Goal: Task Accomplishment & Management: Complete application form

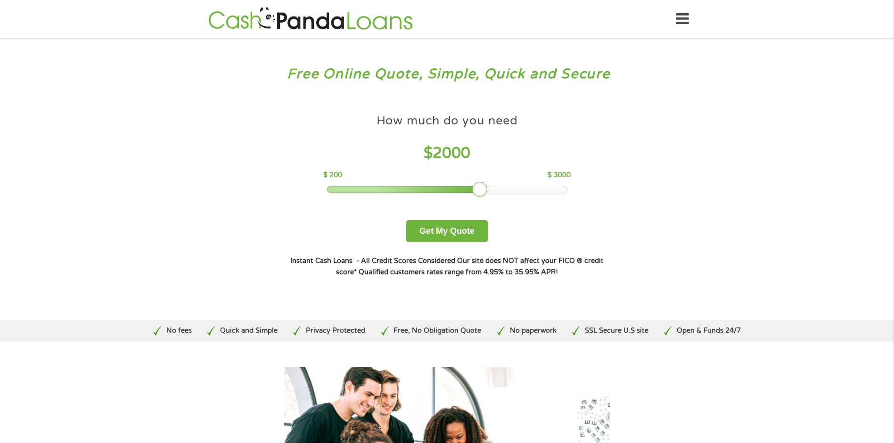
drag, startPoint x: 387, startPoint y: 188, endPoint x: 469, endPoint y: 200, distance: 82.8
click at [474, 196] on div "How much do you need $ 2000 $ 200 $ 3000 Get My Quote" at bounding box center [447, 175] width 330 height 133
drag, startPoint x: 465, startPoint y: 233, endPoint x: 470, endPoint y: 237, distance: 7.1
click at [470, 237] on button "Get My Quote" at bounding box center [447, 231] width 82 height 22
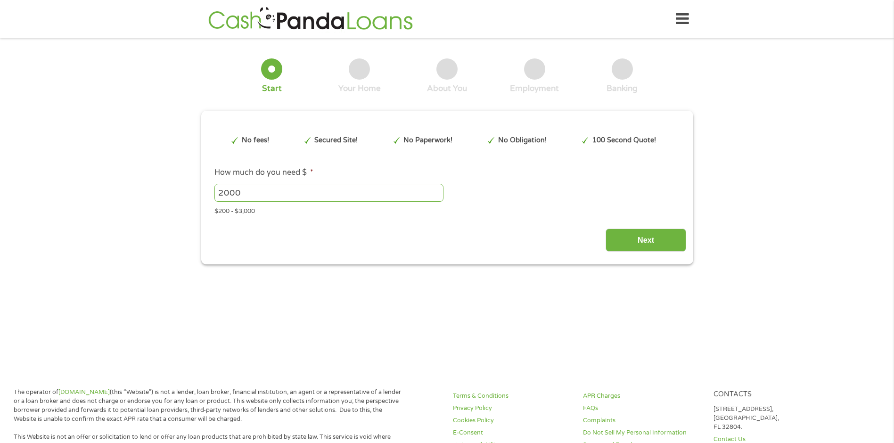
click at [474, 230] on div "Next" at bounding box center [447, 237] width 478 height 30
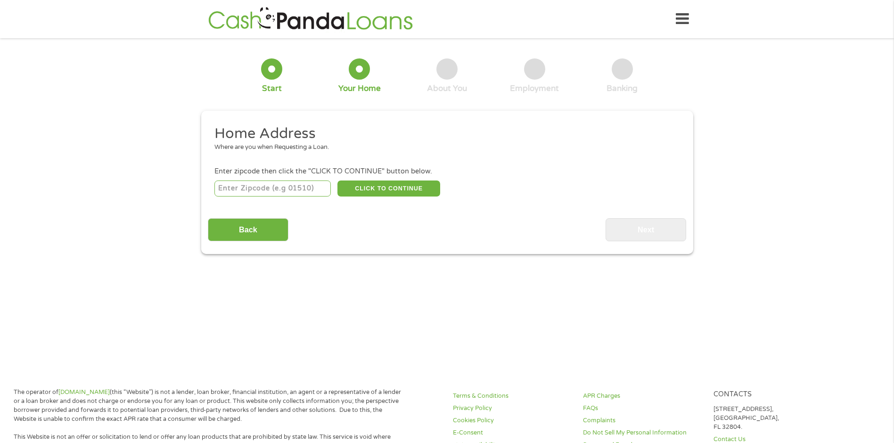
click at [307, 186] on input "number" at bounding box center [272, 188] width 116 height 16
type input "65631"
select select "[US_STATE]"
click at [396, 187] on button "CLICK TO CONTINUE" at bounding box center [388, 188] width 103 height 16
type input "65631"
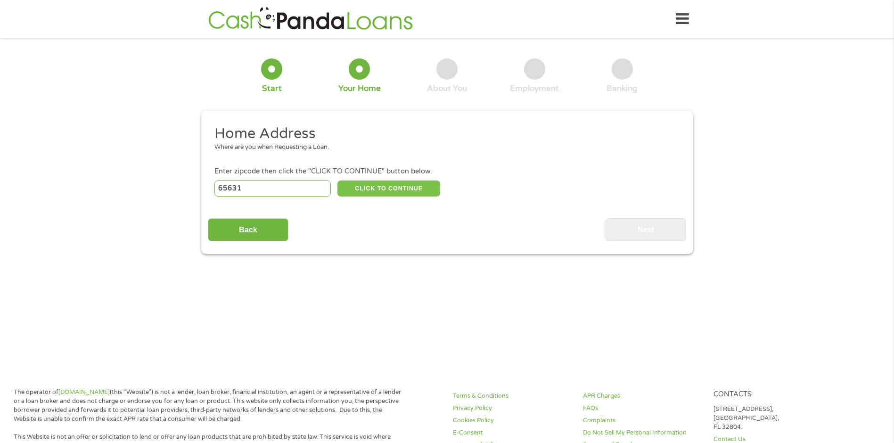
type input "Clever"
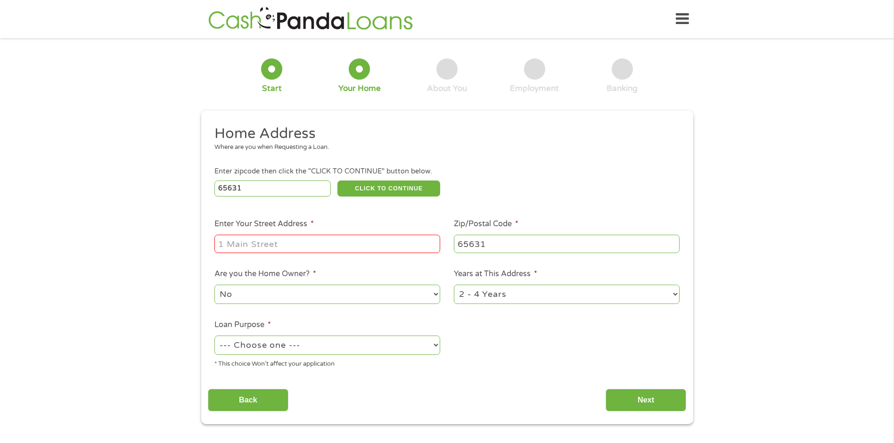
click at [306, 240] on input "Enter Your Street Address *" at bounding box center [327, 244] width 226 height 18
type input "[STREET_ADDRESS][PERSON_NAME]"
click at [430, 294] on select "No Yes" at bounding box center [327, 294] width 226 height 19
click at [214, 285] on select "No Yes" at bounding box center [327, 294] width 226 height 19
click at [432, 344] on select "--- Choose one --- Pay Bills Debt Consolidation Home Improvement Major Purchase…" at bounding box center [327, 344] width 226 height 19
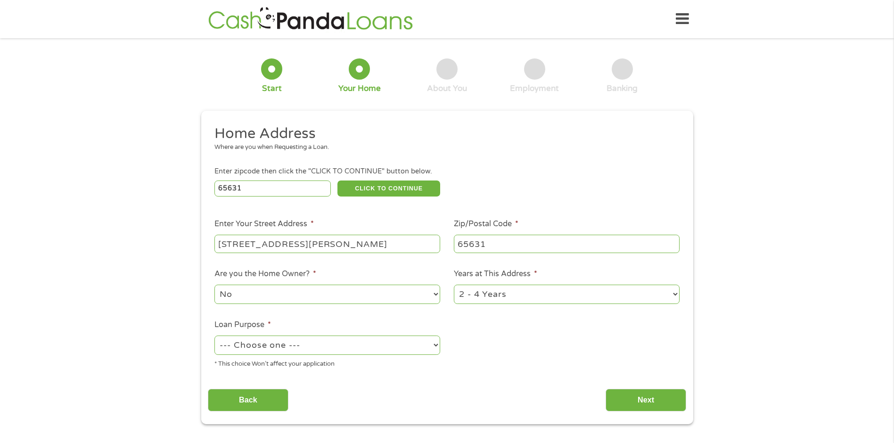
select select "medicalexpenses"
click at [214, 335] on select "--- Choose one --- Pay Bills Debt Consolidation Home Improvement Major Purchase…" at bounding box center [327, 344] width 226 height 19
click at [674, 290] on select "1 Year or less 1 - 2 Years 2 - 4 Years Over 4 Years" at bounding box center [567, 294] width 226 height 19
select select "60months"
click at [454, 285] on select "1 Year or less 1 - 2 Years 2 - 4 Years Over 4 Years" at bounding box center [567, 294] width 226 height 19
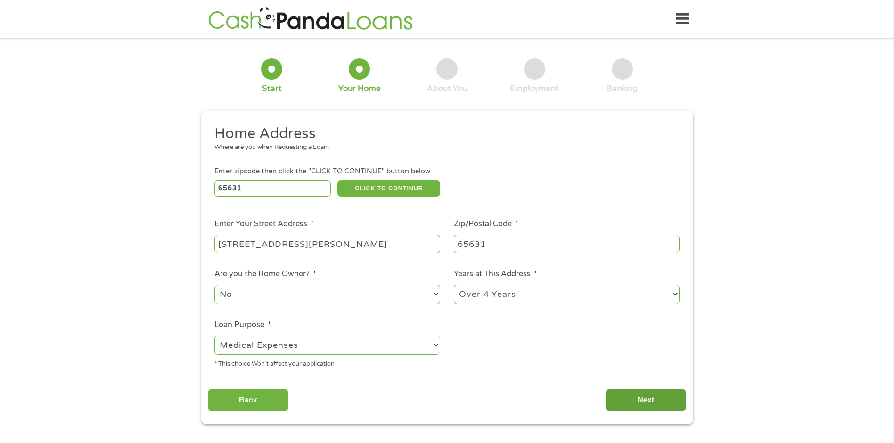
click at [641, 397] on input "Next" at bounding box center [645, 400] width 81 height 23
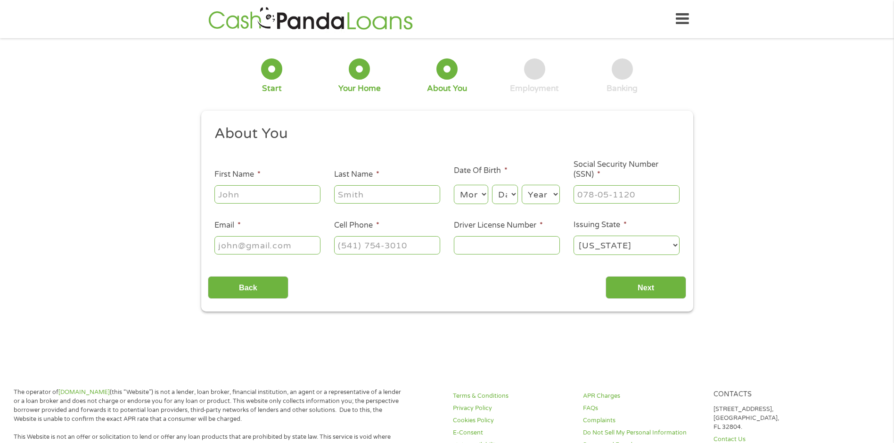
scroll to position [4, 4]
click at [269, 194] on input "First Name *" at bounding box center [267, 194] width 106 height 18
type input "[PERSON_NAME]"
click at [372, 189] on input "Last Name *" at bounding box center [387, 194] width 106 height 18
type input "[PERSON_NAME]"
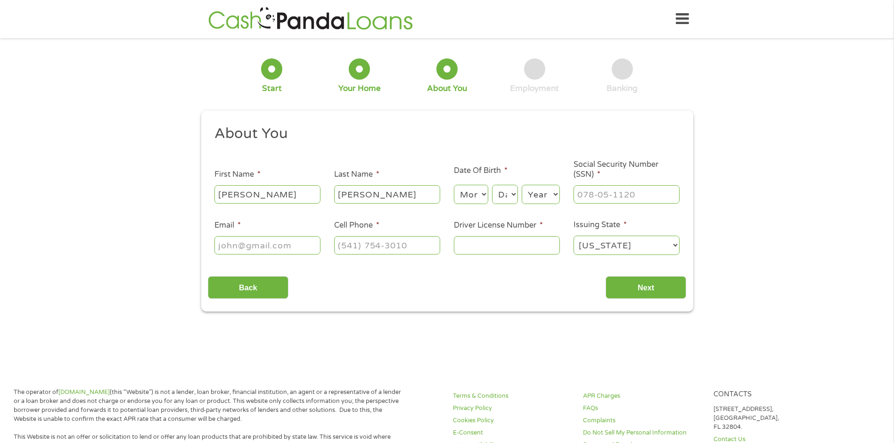
click at [474, 192] on select "Month 1 2 3 4 5 6 7 8 9 10 11 12" at bounding box center [471, 194] width 34 height 19
click at [509, 195] on select "Day 1 2 3 4 5 6 7 8 9 10 11 12 13 14 15 16 17 18 19 20 21 22 23 24 25 26 27 28 …" at bounding box center [504, 194] width 25 height 19
click at [481, 196] on select "Month 1 2 3 4 5 6 7 8 9 10 11 12" at bounding box center [471, 194] width 34 height 19
select select "3"
click at [454, 185] on select "Month 1 2 3 4 5 6 7 8 9 10 11 12" at bounding box center [471, 194] width 34 height 19
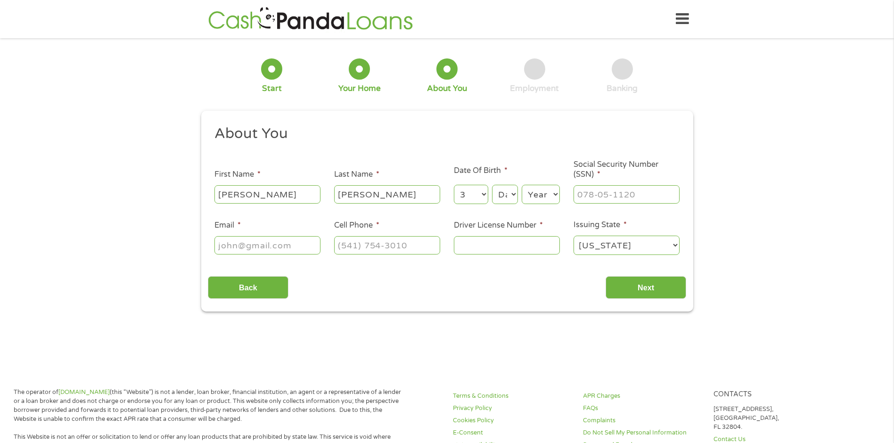
drag, startPoint x: 509, startPoint y: 183, endPoint x: 509, endPoint y: 192, distance: 8.5
click at [509, 188] on div "Day Day 1 2 3 4 5 6 7 8 9 10 11 12 13 14 15 16 17 18 19 20 21 22 23 24 25 26 27…" at bounding box center [504, 194] width 25 height 23
click at [514, 200] on select "Day 1 2 3 4 5 6 7 8 9 10 11 12 13 14 15 16 17 18 19 20 21 22 23 24 25 26 27 28 …" at bounding box center [504, 194] width 25 height 19
select select "1"
click at [492, 185] on select "Day 1 2 3 4 5 6 7 8 9 10 11 12 13 14 15 16 17 18 19 20 21 22 23 24 25 26 27 28 …" at bounding box center [504, 194] width 25 height 19
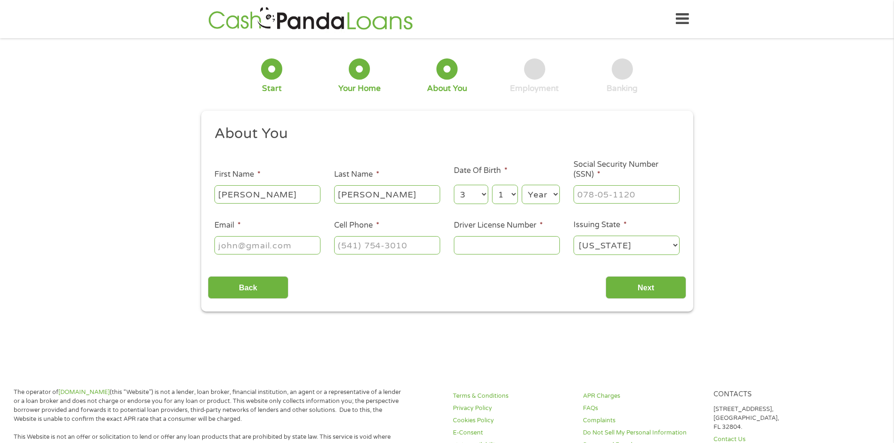
click at [545, 195] on select "Year [DATE] 2006 2005 2004 2003 2002 2001 2000 1999 1998 1997 1996 1995 1994 19…" at bounding box center [541, 194] width 38 height 19
select select "1966"
click at [522, 185] on select "Year [DATE] 2006 2005 2004 2003 2002 2001 2000 1999 1998 1997 1996 1995 1994 19…" at bounding box center [541, 194] width 38 height 19
click at [653, 192] on input "___-__-____" at bounding box center [626, 194] width 106 height 18
click at [592, 191] on input "___-__-____" at bounding box center [626, 194] width 106 height 18
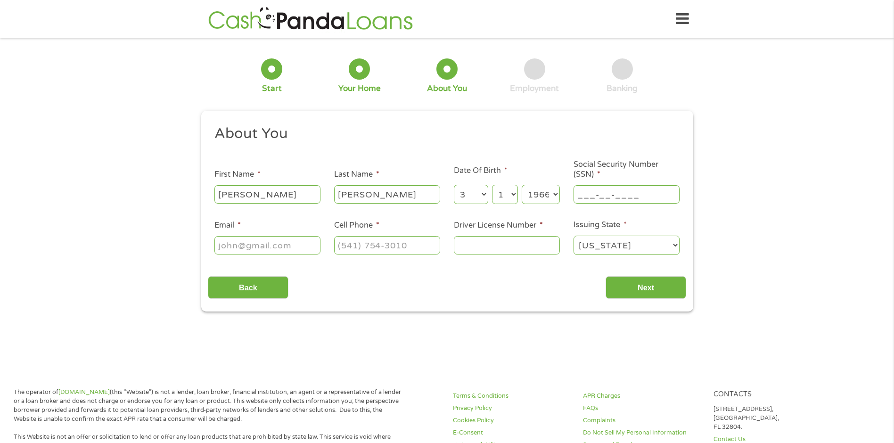
click at [581, 196] on input "___-__-____" at bounding box center [626, 194] width 106 height 18
click at [578, 193] on input "___-__-____" at bounding box center [626, 194] width 106 height 18
click at [596, 192] on input "009-56-3833" at bounding box center [626, 194] width 106 height 18
type input "008-56-3833"
click at [494, 250] on input "Driver License Number *" at bounding box center [507, 245] width 106 height 18
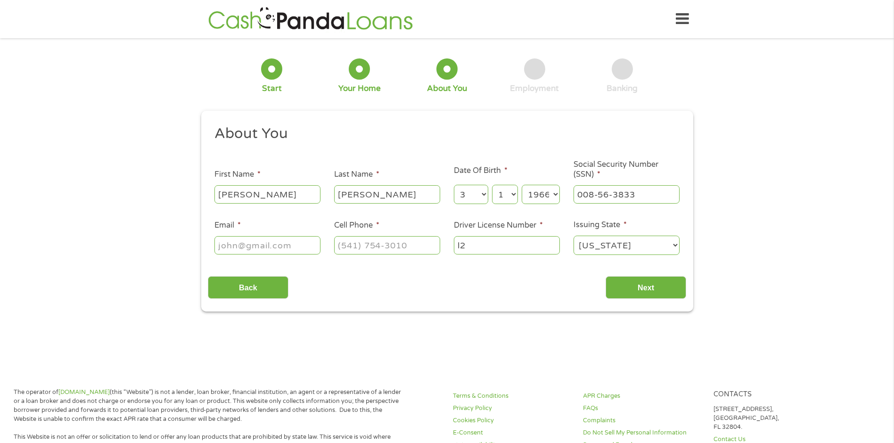
type input "l"
type input "L2O500632"
drag, startPoint x: 408, startPoint y: 245, endPoint x: 405, endPoint y: 237, distance: 8.2
click at [408, 245] on input "(___) ___-____" at bounding box center [387, 245] width 106 height 18
type input "[PHONE_NUMBER]"
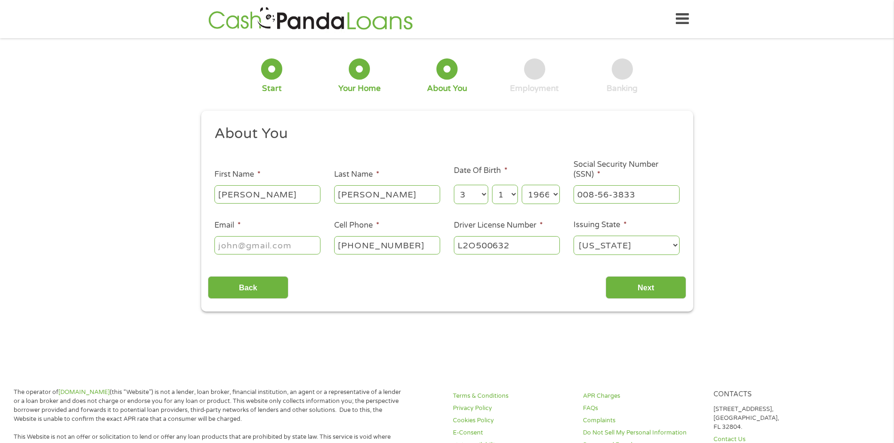
click at [303, 247] on input "Email *" at bounding box center [267, 245] width 106 height 18
type input "D"
type input "[EMAIL_ADDRESS]"
click at [643, 291] on input "Next" at bounding box center [645, 287] width 81 height 23
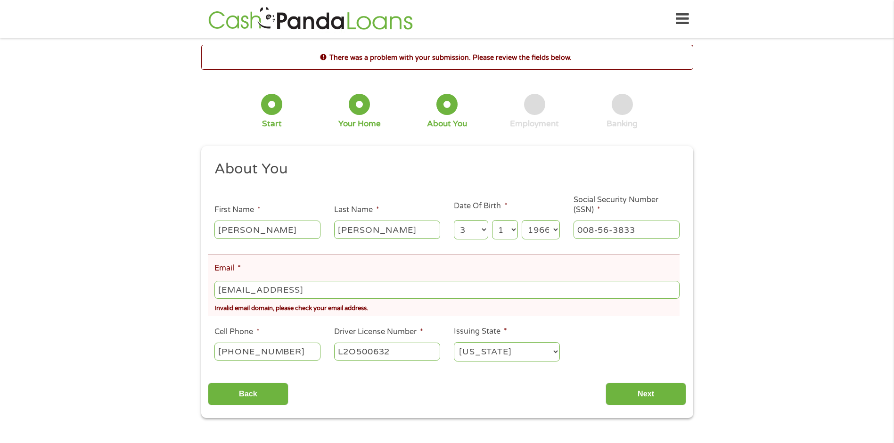
scroll to position [4, 4]
click at [669, 246] on ul "About You This field is hidden when viewing the form Title * --- Choose one ---…" at bounding box center [447, 265] width 478 height 210
click at [336, 287] on input "[EMAIL_ADDRESS]" at bounding box center [446, 290] width 465 height 18
type input "d"
click at [291, 285] on input "Email *" at bounding box center [446, 290] width 465 height 18
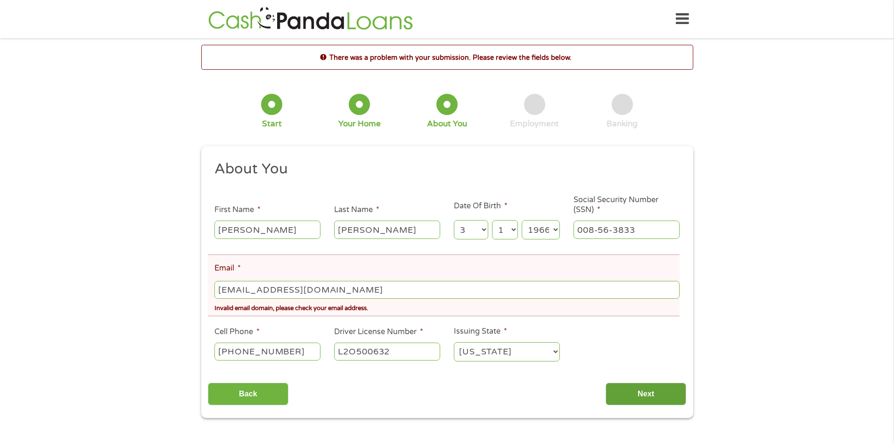
type input "[EMAIL_ADDRESS][DOMAIN_NAME]"
click at [657, 395] on input "Next" at bounding box center [645, 394] width 81 height 23
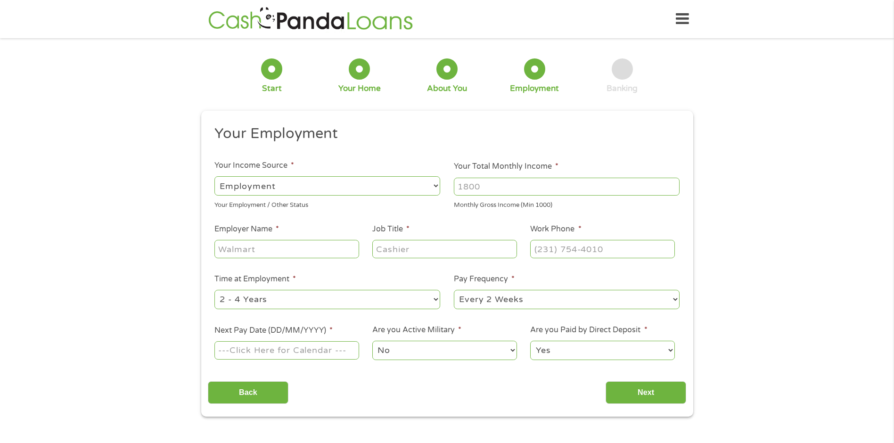
click at [298, 183] on select "--- Choose one --- Employment [DEMOGRAPHIC_DATA] Benefits" at bounding box center [327, 185] width 226 height 19
click at [214, 176] on select "--- Choose one --- Employment [DEMOGRAPHIC_DATA] Benefits" at bounding box center [327, 185] width 226 height 19
click at [497, 185] on input "Your Total Monthly Income *" at bounding box center [567, 187] width 226 height 18
type input "2500"
drag, startPoint x: 267, startPoint y: 245, endPoint x: 264, endPoint y: 252, distance: 7.4
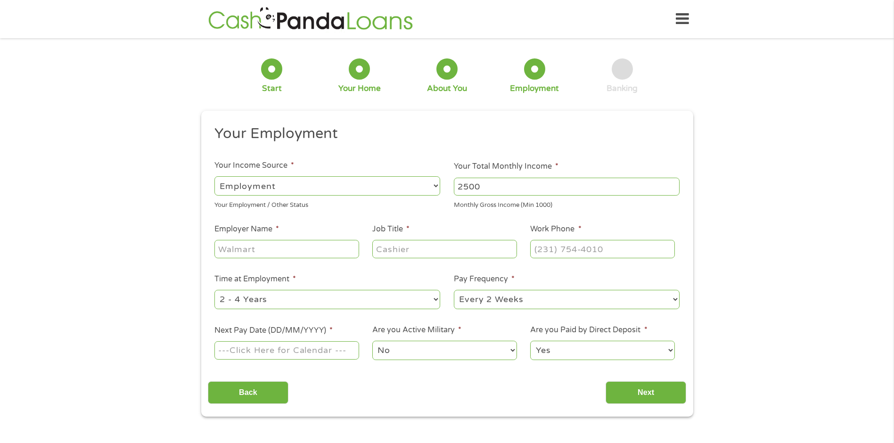
click at [264, 251] on input "Employer Name *" at bounding box center [286, 249] width 144 height 18
type input "417 escavate"
click at [407, 250] on input "Job Title *" at bounding box center [444, 249] width 144 height 18
type input "office"
click at [566, 252] on input "(___) ___-____" at bounding box center [602, 249] width 144 height 18
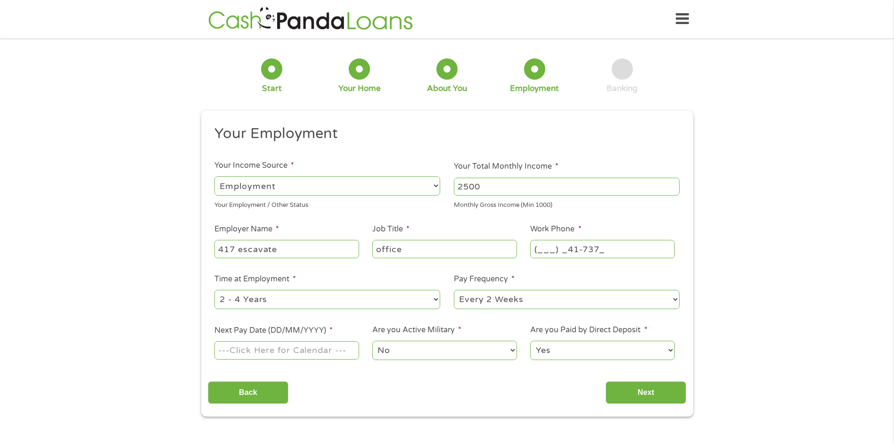
type input "(___) _41-7372"
click at [676, 300] on select "--- Choose one --- Every 2 Weeks Every Week Monthly Semi-Monthly" at bounding box center [567, 299] width 226 height 19
select select "semimonthly"
click at [454, 290] on select "--- Choose one --- Every 2 Weeks Every Week Monthly Semi-Monthly" at bounding box center [567, 299] width 226 height 19
click at [347, 355] on input "Next Pay Date (DD/MM/YYYY) *" at bounding box center [286, 350] width 144 height 18
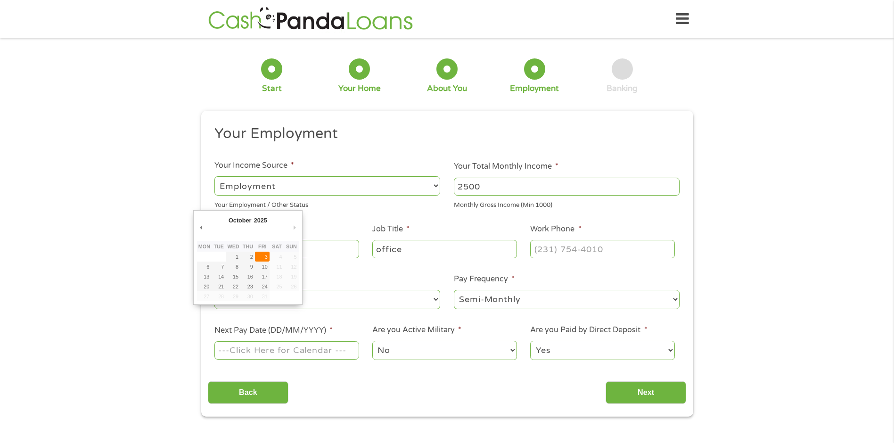
click at [265, 251] on th "Fri" at bounding box center [262, 246] width 15 height 11
type input "[DATE]"
click at [576, 352] on select "Yes No" at bounding box center [602, 350] width 144 height 19
select select "0"
click at [530, 341] on select "Yes No" at bounding box center [602, 350] width 144 height 19
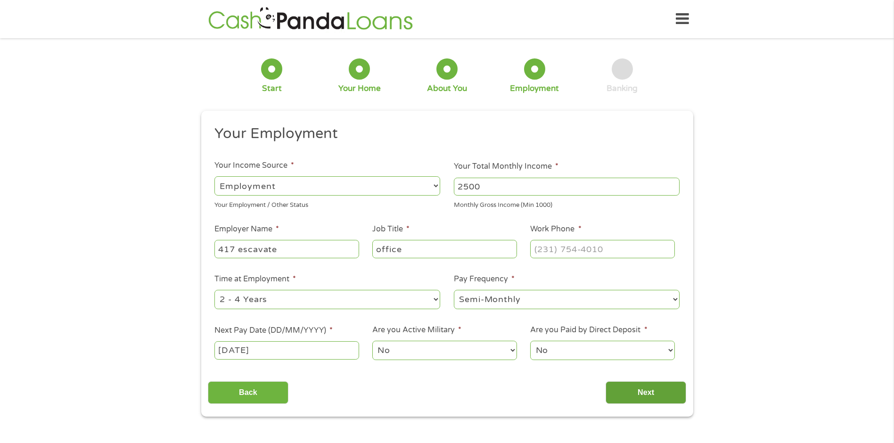
click at [621, 392] on input "Next" at bounding box center [645, 392] width 81 height 23
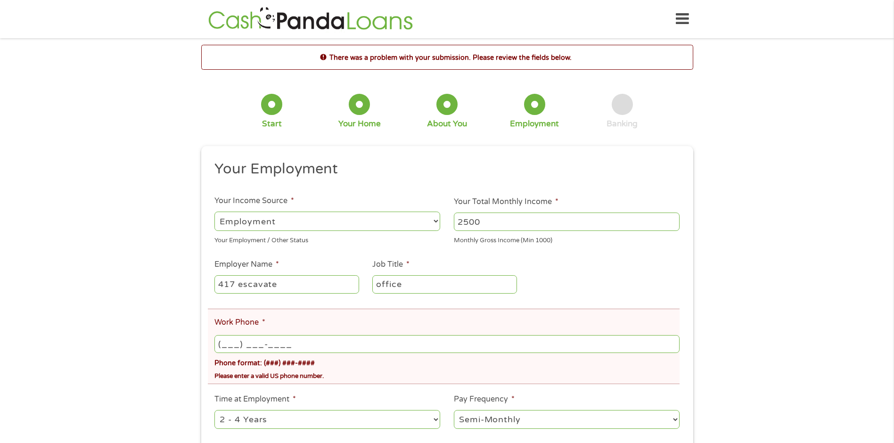
click at [341, 345] on input "(___) ___-____" at bounding box center [446, 344] width 465 height 18
type input "[PHONE_NUMBER]"
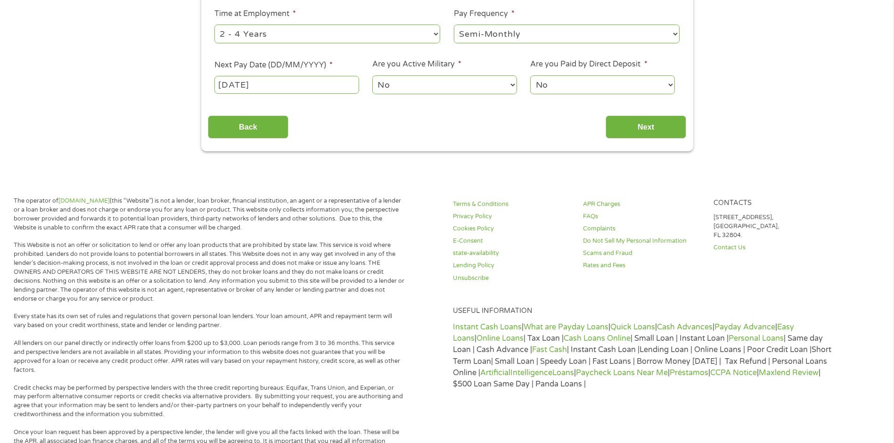
scroll to position [389, 0]
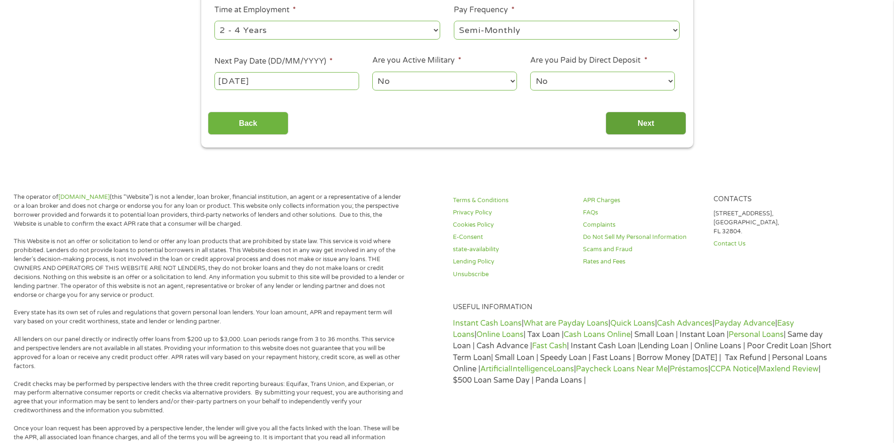
click at [668, 121] on input "Next" at bounding box center [645, 123] width 81 height 23
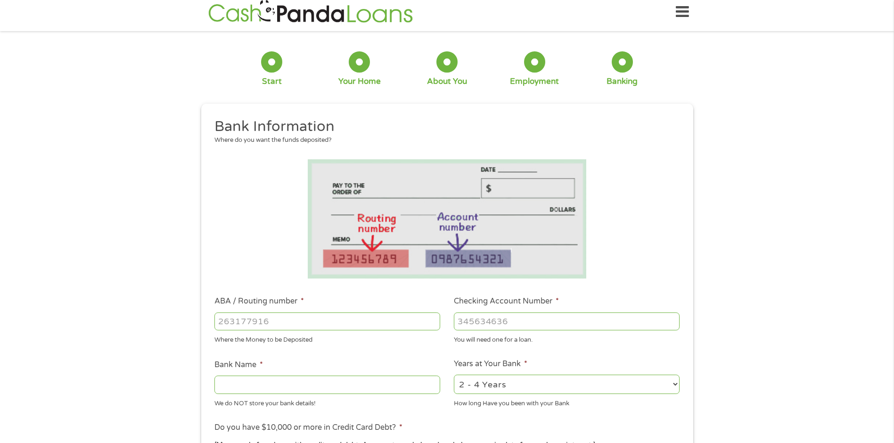
scroll to position [0, 0]
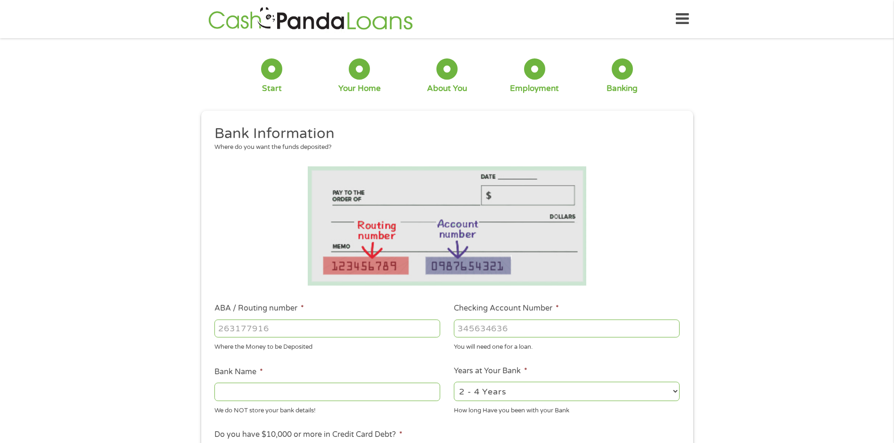
click at [270, 326] on input "ABA / Routing number *" at bounding box center [327, 328] width 226 height 18
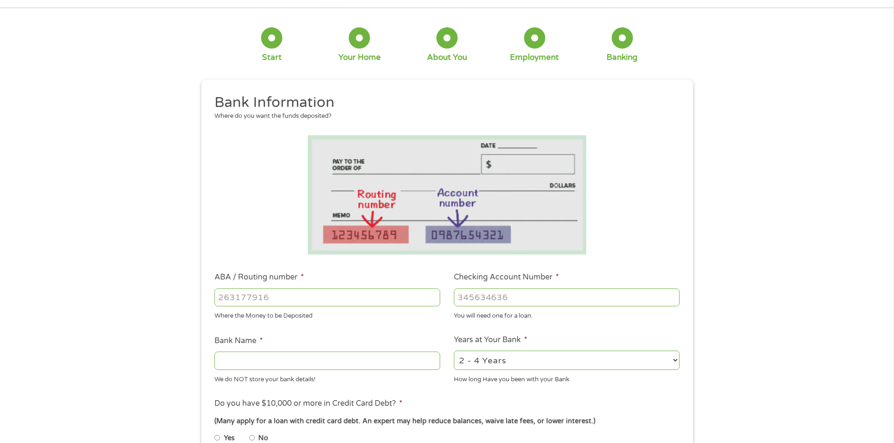
scroll to position [47, 0]
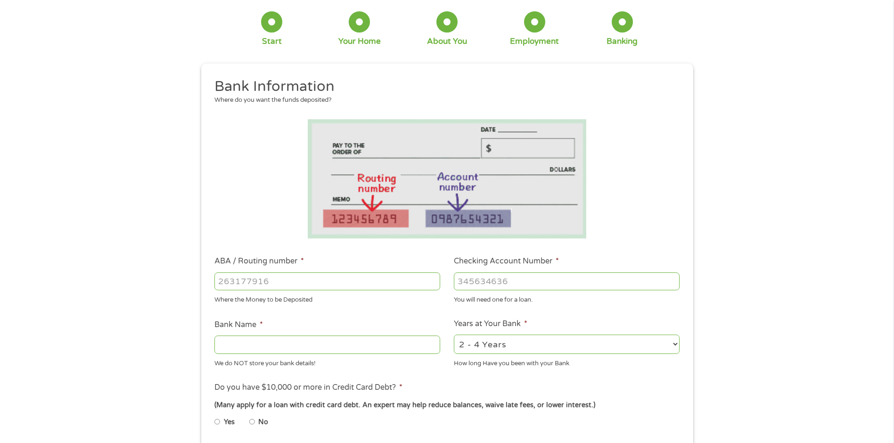
click at [218, 282] on input "ABA / Routing number *" at bounding box center [327, 281] width 226 height 18
type input "031101279"
type input "THE BANCORP BANK"
type input "031101279"
click at [510, 272] on input "Checking Account Number *" at bounding box center [567, 281] width 226 height 18
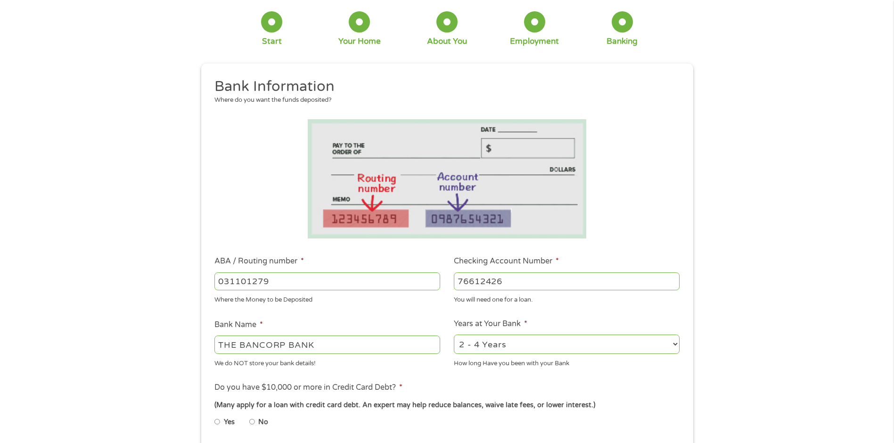
click at [514, 282] on input "76612426" at bounding box center [567, 281] width 226 height 18
type input "766124283496"
click at [251, 422] on input "No" at bounding box center [252, 421] width 6 height 15
radio input "true"
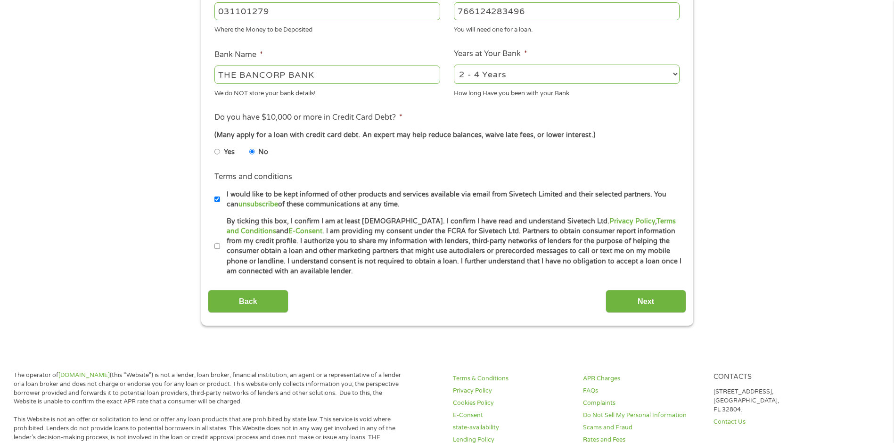
scroll to position [341, 0]
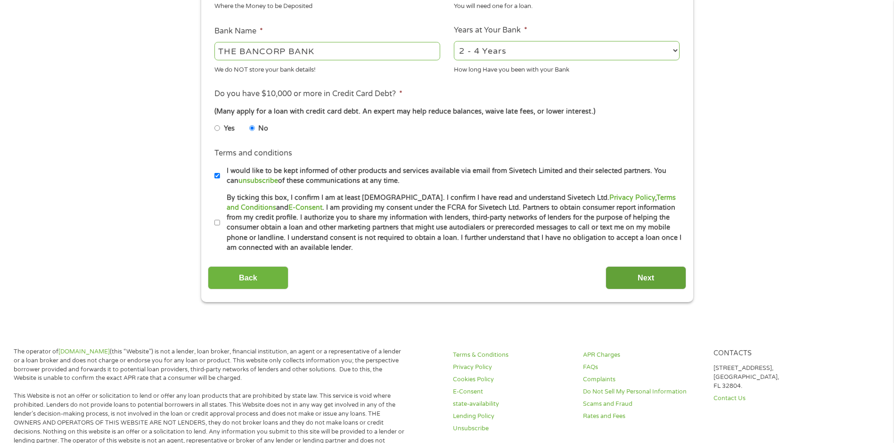
click at [648, 276] on input "Next" at bounding box center [645, 277] width 81 height 23
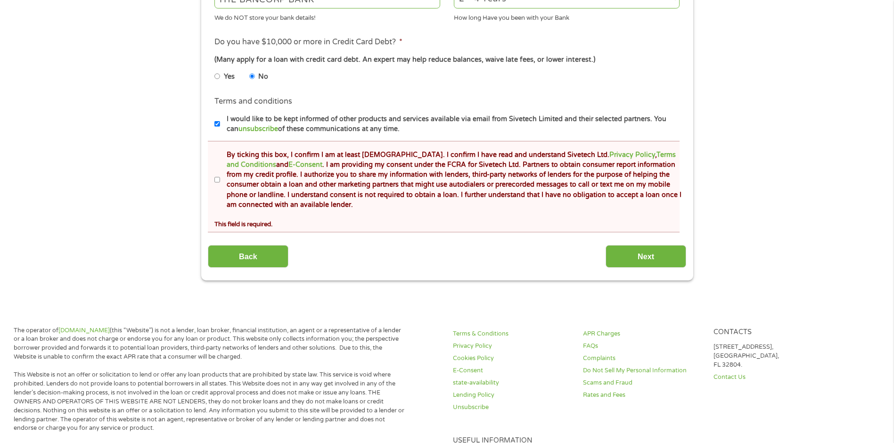
scroll to position [435, 0]
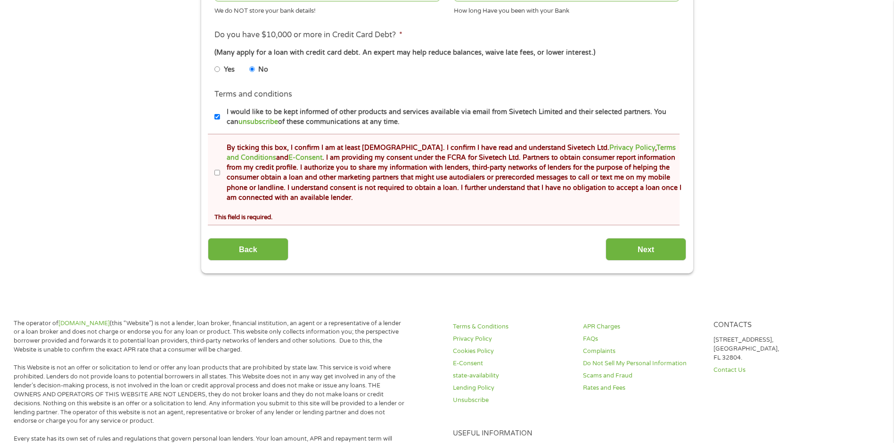
click at [218, 172] on input "By ticking this box, I confirm I am at least [DEMOGRAPHIC_DATA]. I confirm I ha…" at bounding box center [217, 172] width 6 height 15
checkbox input "true"
click at [649, 244] on input "Next" at bounding box center [645, 249] width 81 height 23
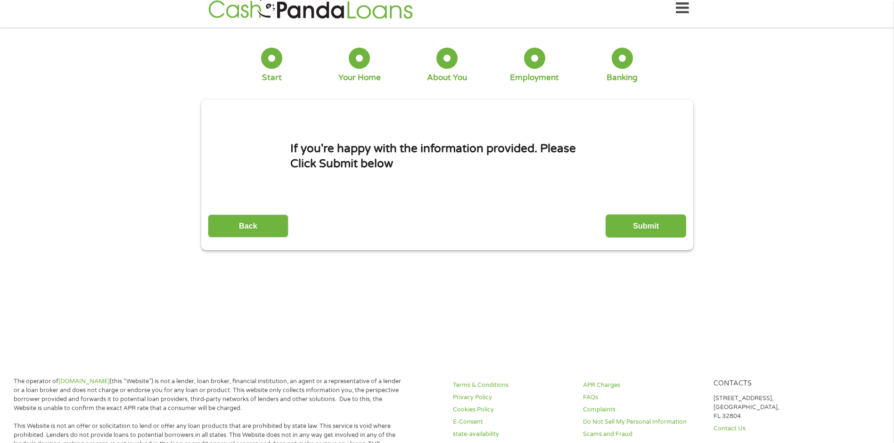
scroll to position [0, 0]
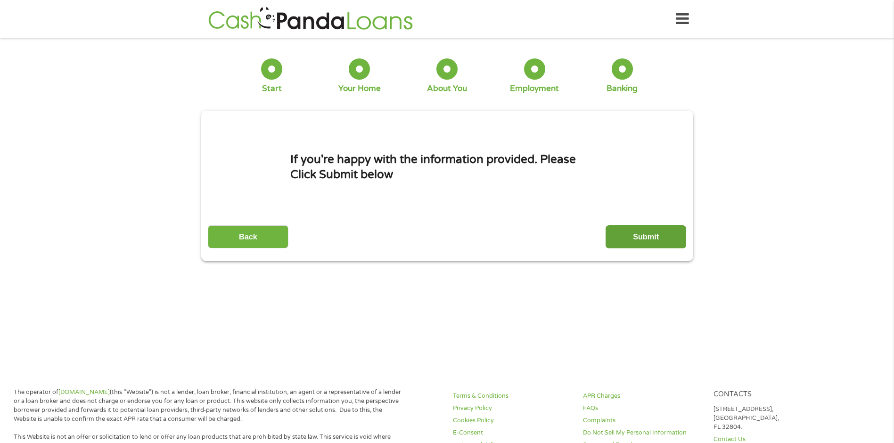
click at [657, 239] on input "Submit" at bounding box center [645, 236] width 81 height 23
